Goal: Transaction & Acquisition: Purchase product/service

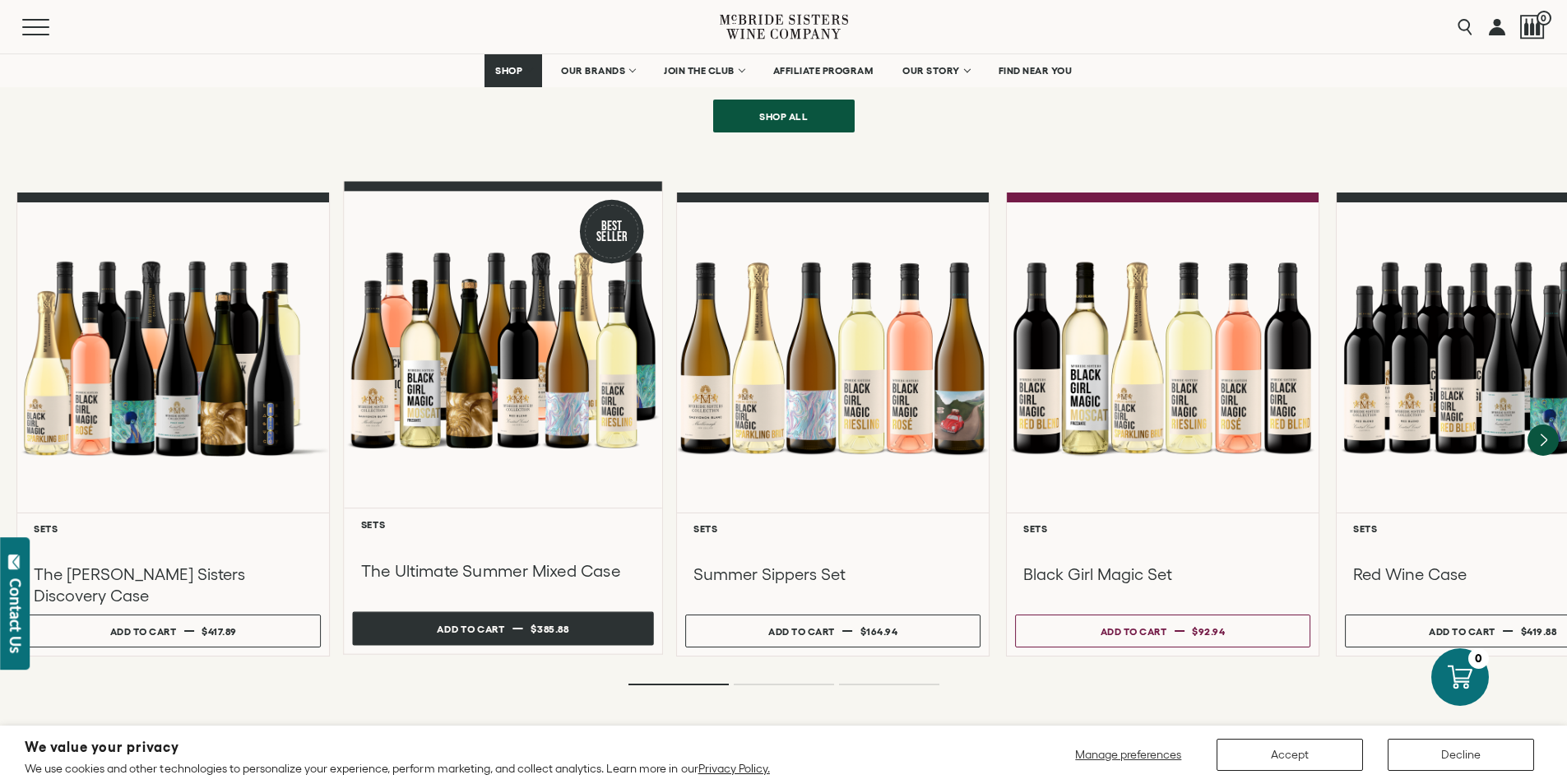
scroll to position [1367, 0]
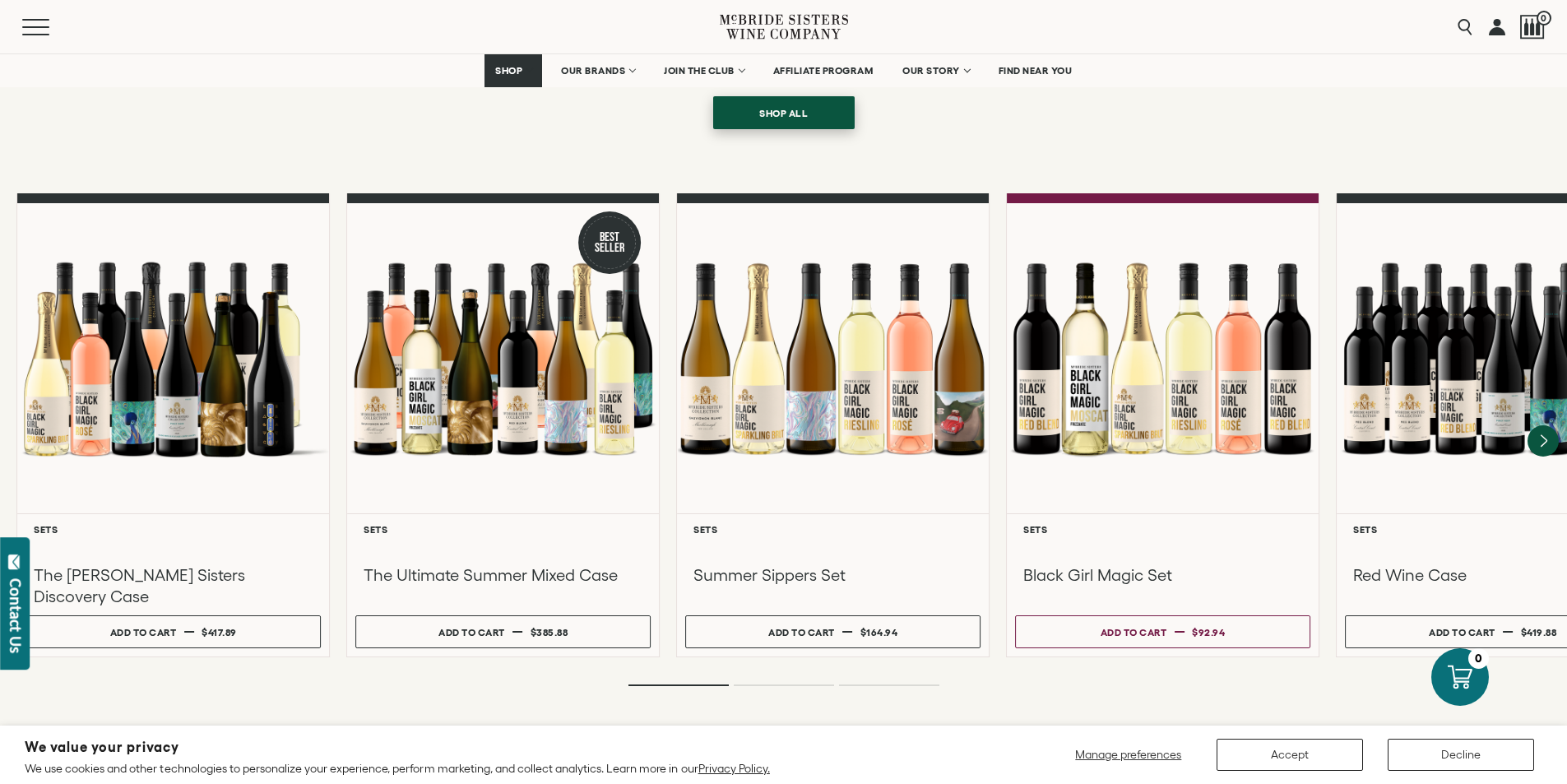
click at [826, 97] on span "Shop all" at bounding box center [783, 113] width 106 height 32
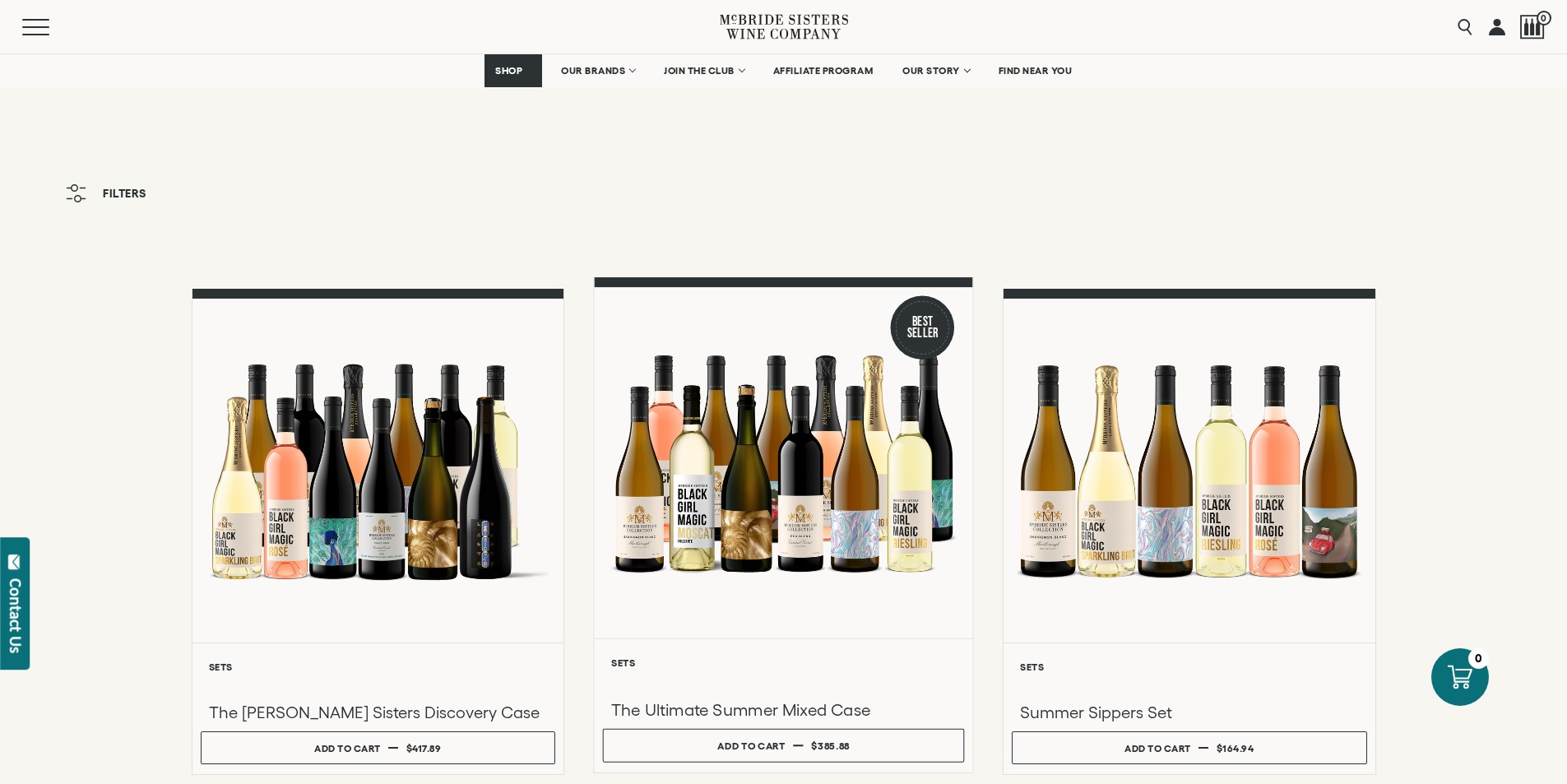
scroll to position [169, 0]
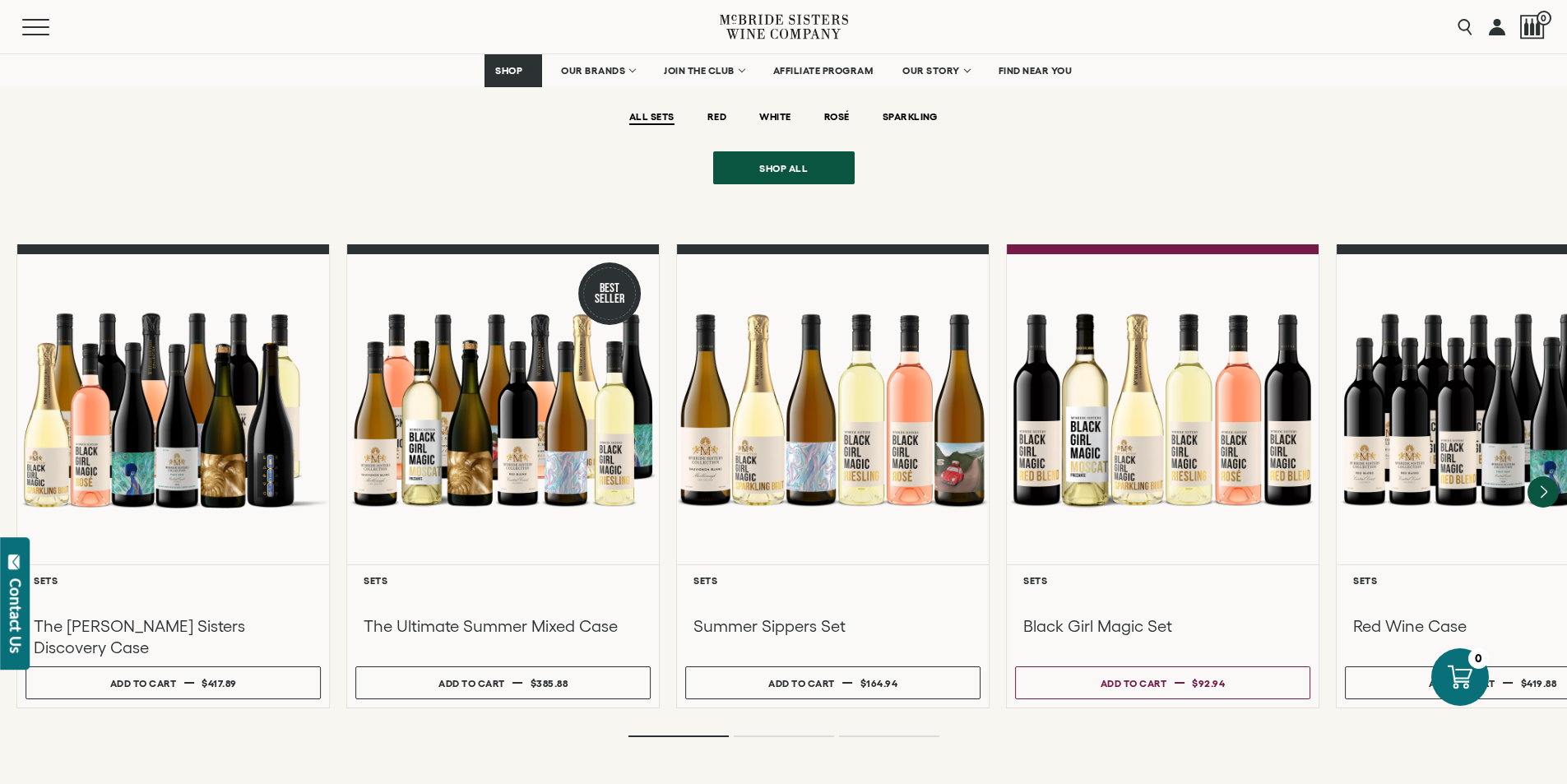
scroll to position [1314, 0]
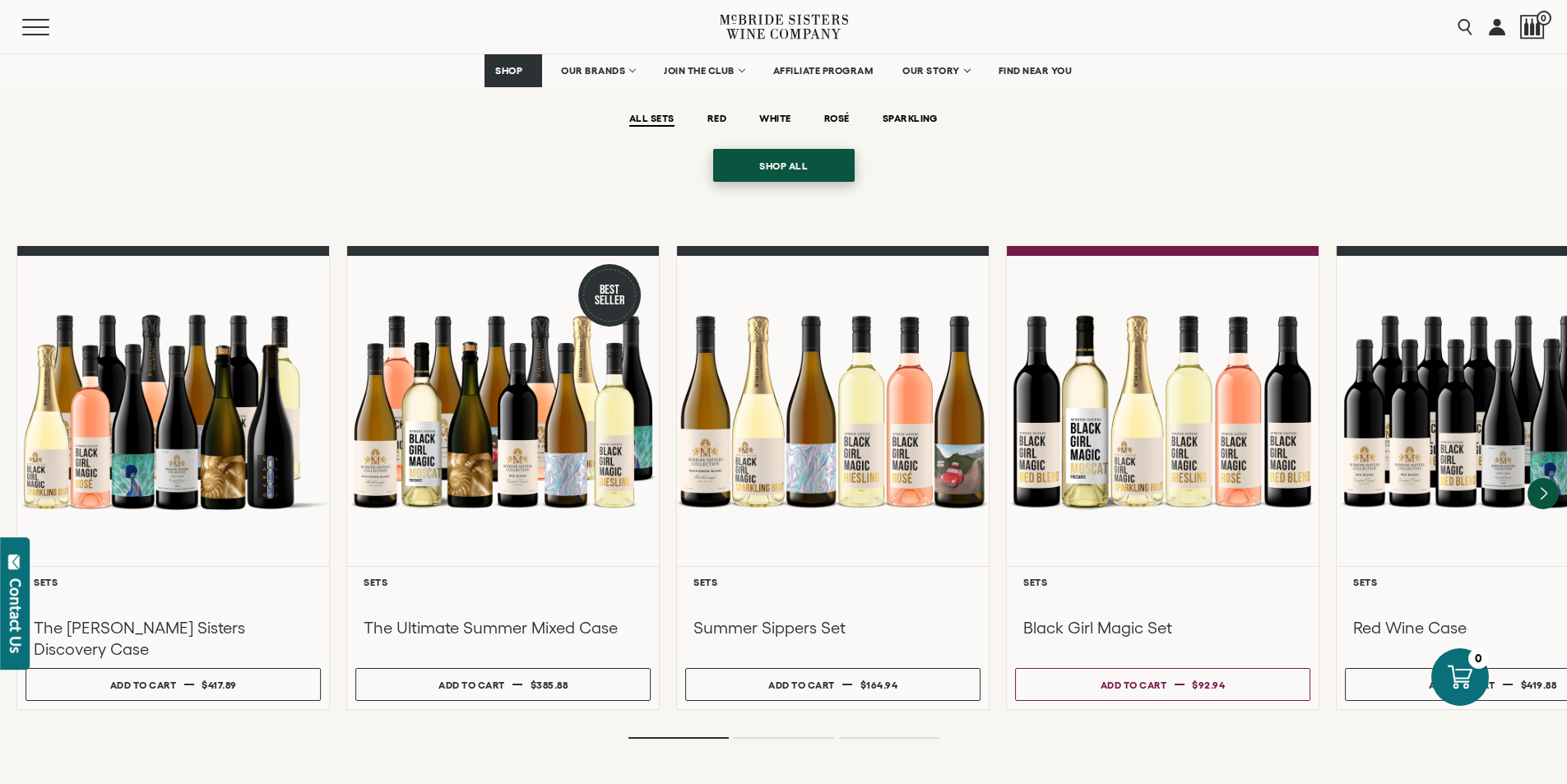
click at [798, 150] on span "Shop all" at bounding box center [783, 166] width 106 height 32
